Goal: Consume media (video, audio)

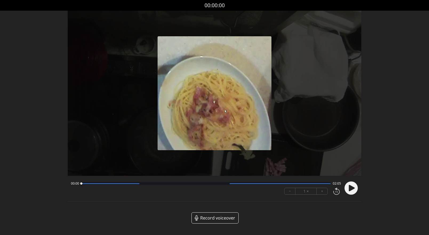
click at [354, 188] on icon at bounding box center [352, 188] width 6 height 6
click at [323, 192] on button "+" at bounding box center [322, 191] width 11 height 6
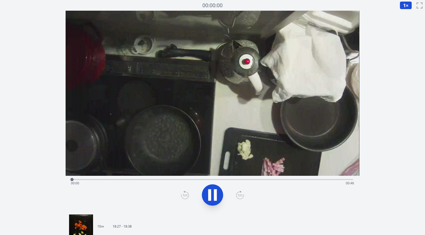
click at [327, 180] on div "Time elapsed: 00:00 Time remaining: 00:46" at bounding box center [212, 183] width 283 height 9
click at [305, 179] on div "Time elapsed: 00:43 Time remaining: 00:02" at bounding box center [212, 183] width 283 height 9
click at [214, 194] on icon at bounding box center [212, 195] width 15 height 15
